Goal: Book appointment/travel/reservation

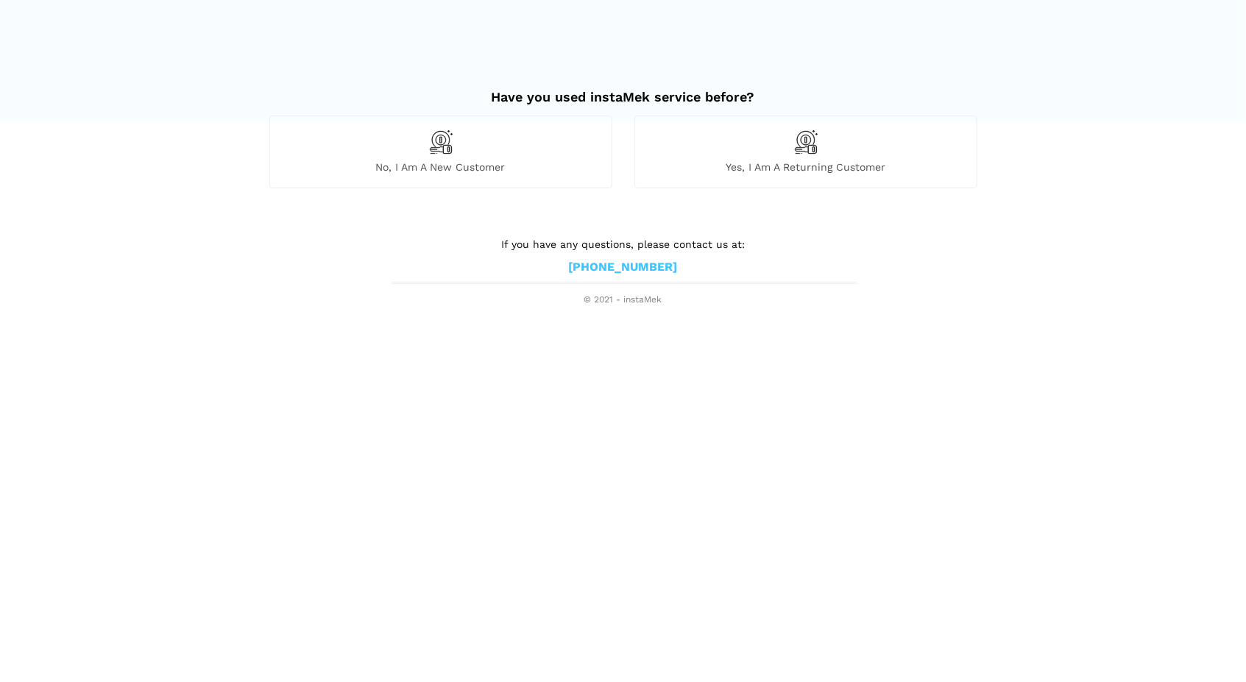
click at [406, 168] on span "No, I am a new customer" at bounding box center [441, 166] width 342 height 13
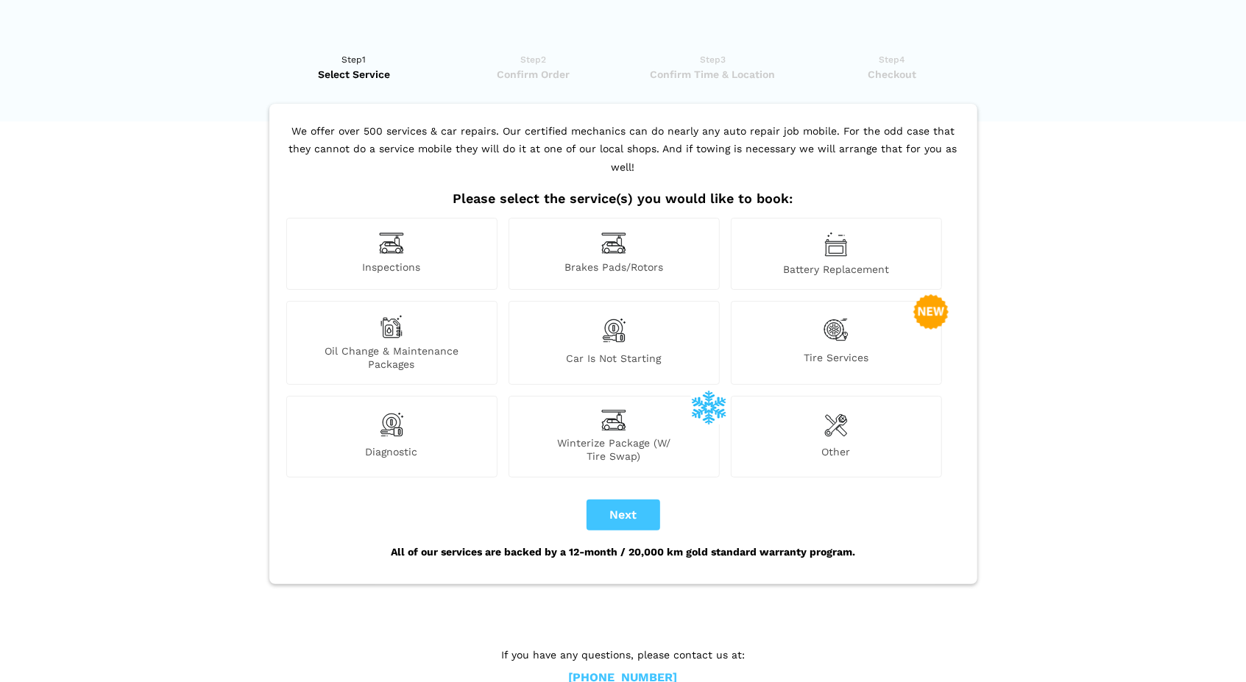
click at [799, 310] on div "Tire Services" at bounding box center [836, 343] width 211 height 84
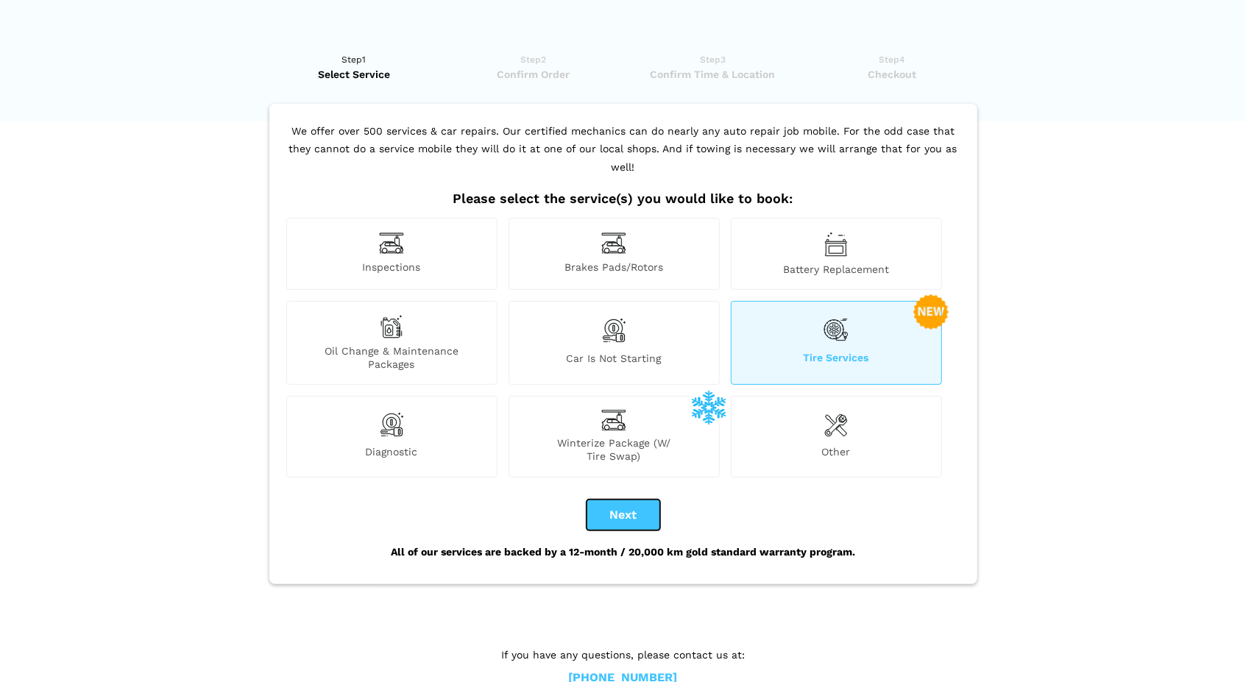
click at [607, 508] on button "Next" at bounding box center [624, 515] width 74 height 31
checkbox input "true"
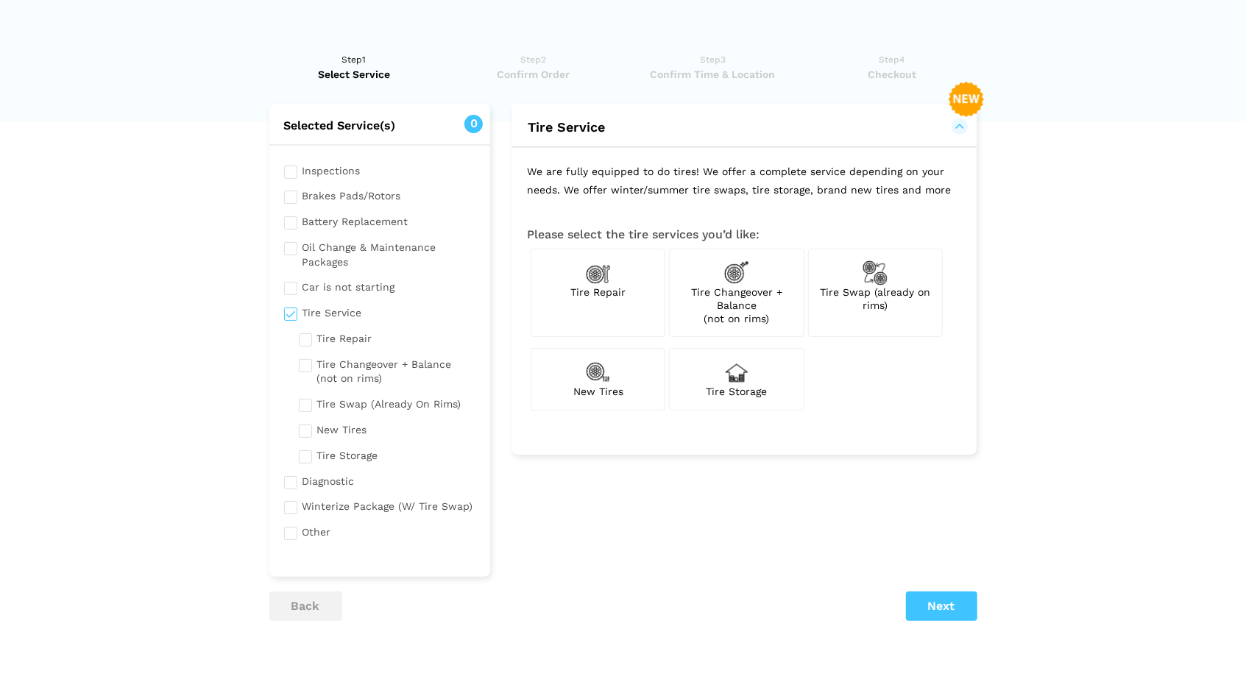
click at [596, 389] on span "New Tires" at bounding box center [598, 392] width 50 height 12
checkbox input "true"
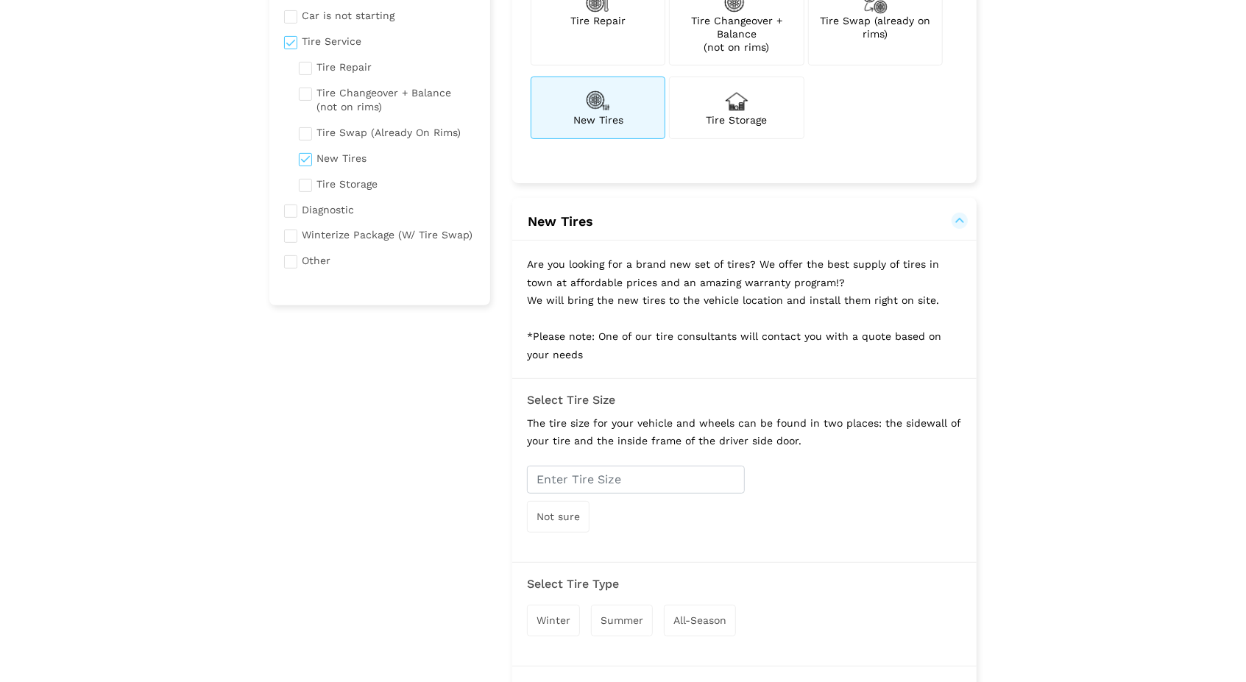
scroll to position [289, 0]
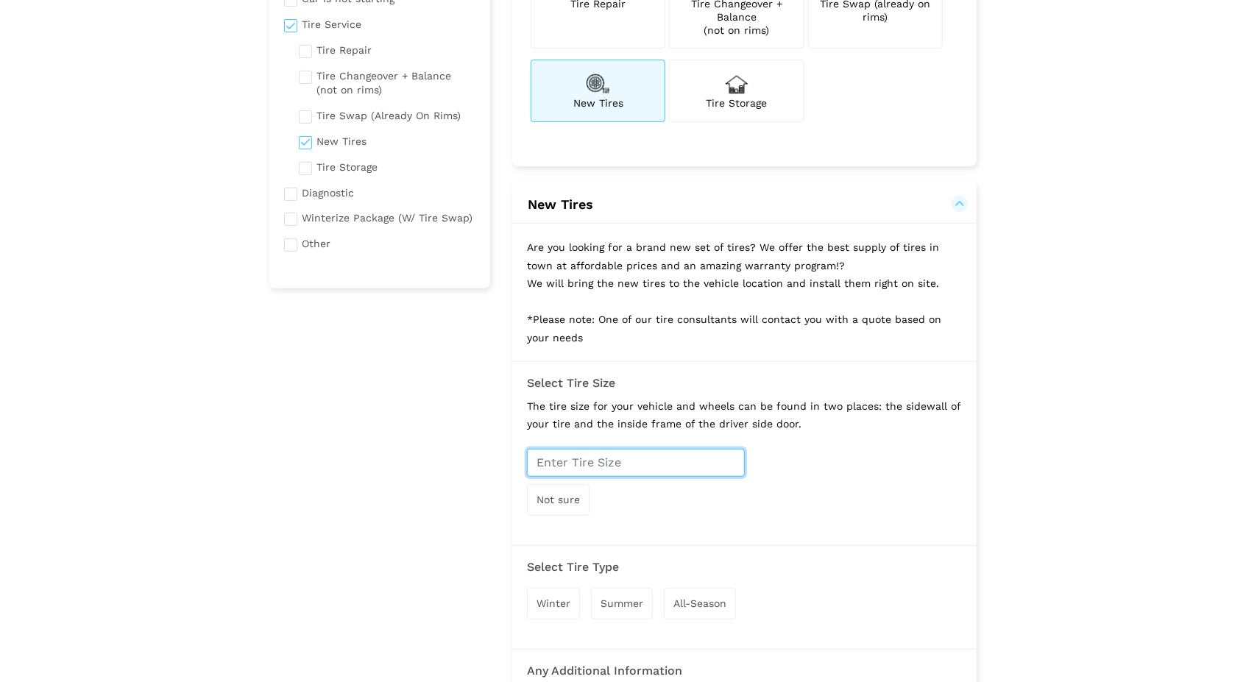
click at [632, 457] on input "text" at bounding box center [636, 463] width 218 height 28
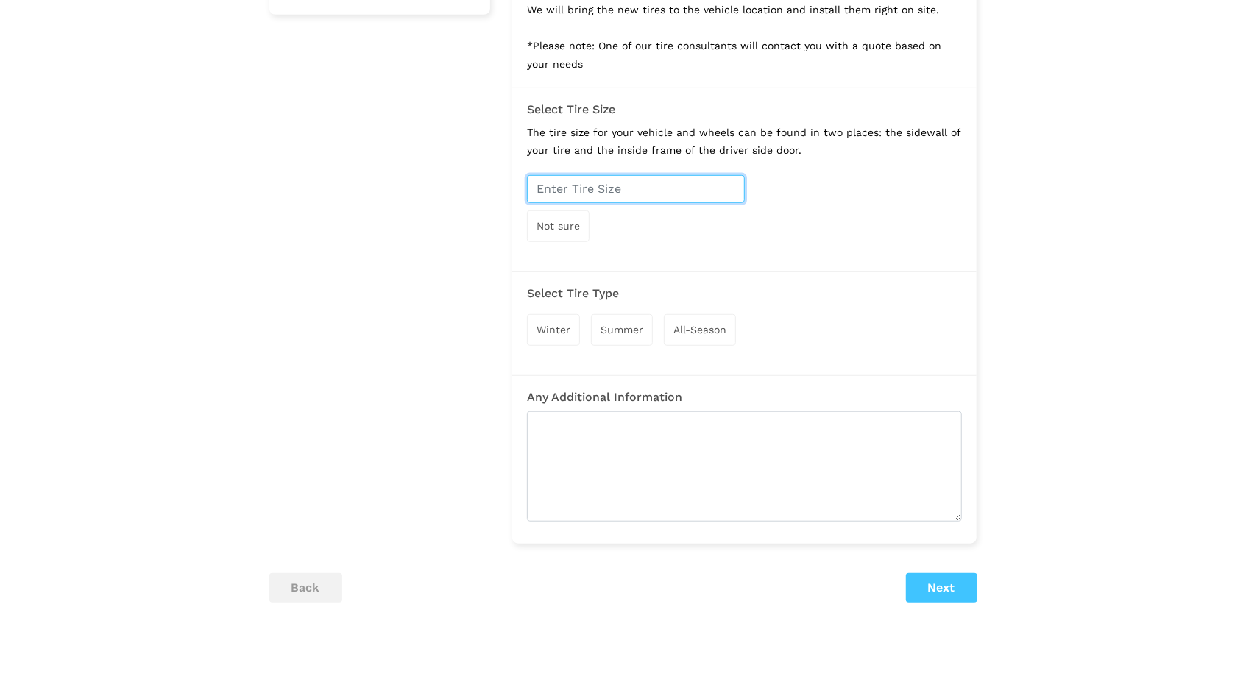
scroll to position [563, 0]
click at [559, 331] on span "Winter" at bounding box center [554, 329] width 34 height 12
click at [622, 166] on div "Select Tire Size The tire size for your vehicle and wheels can be found in two …" at bounding box center [744, 175] width 464 height 146
click at [610, 186] on input "text" at bounding box center [636, 188] width 218 height 28
type input "255 45 r20"
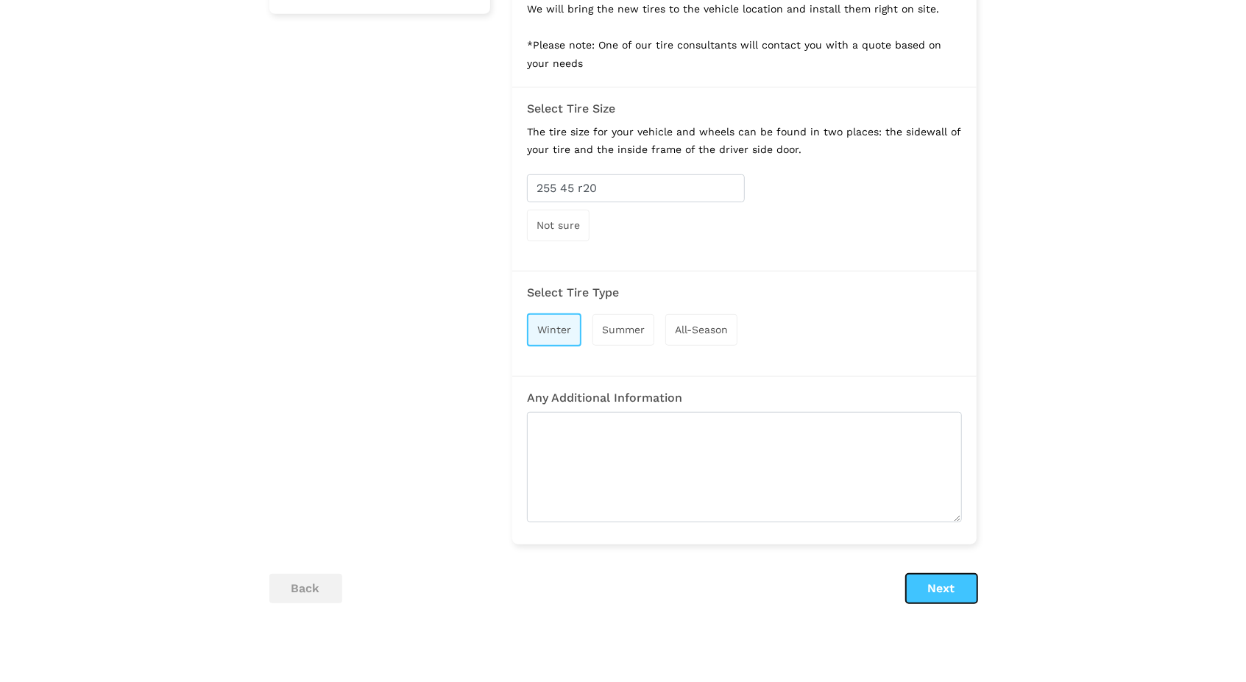
click at [946, 585] on button "Next" at bounding box center [941, 588] width 71 height 29
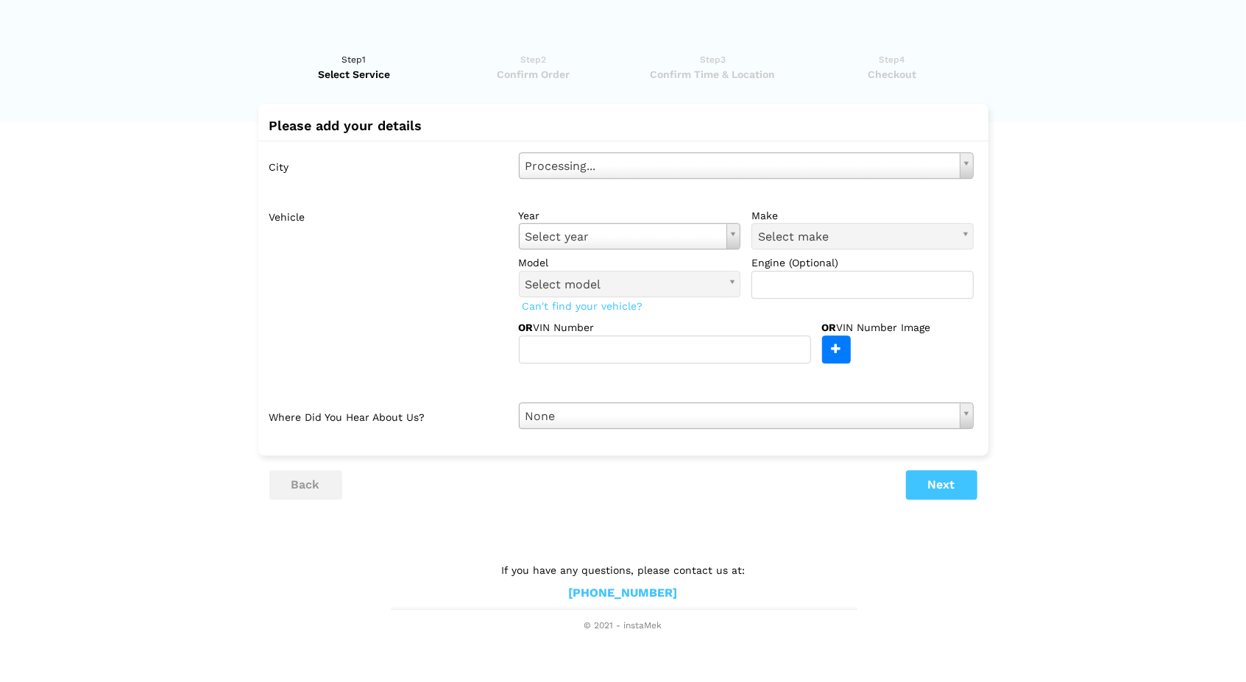
scroll to position [0, 0]
